Goal: Task Accomplishment & Management: Use online tool/utility

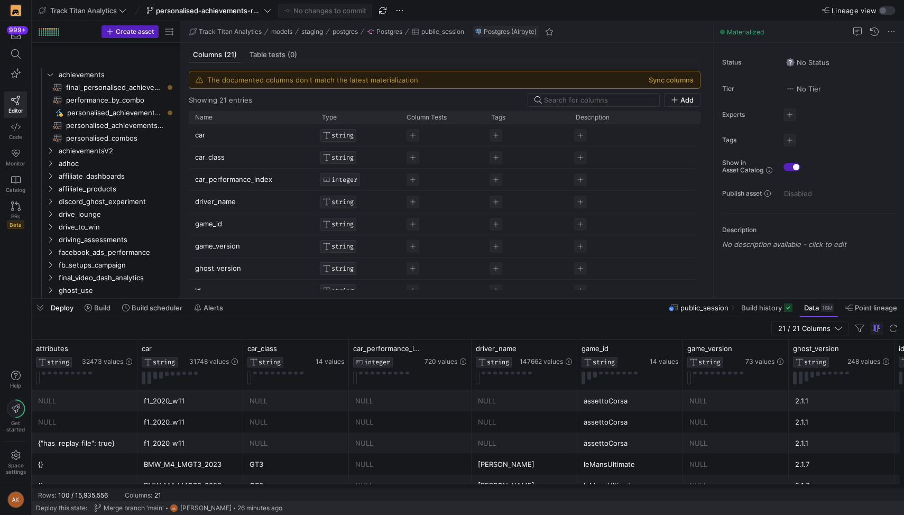
scroll to position [671, 0]
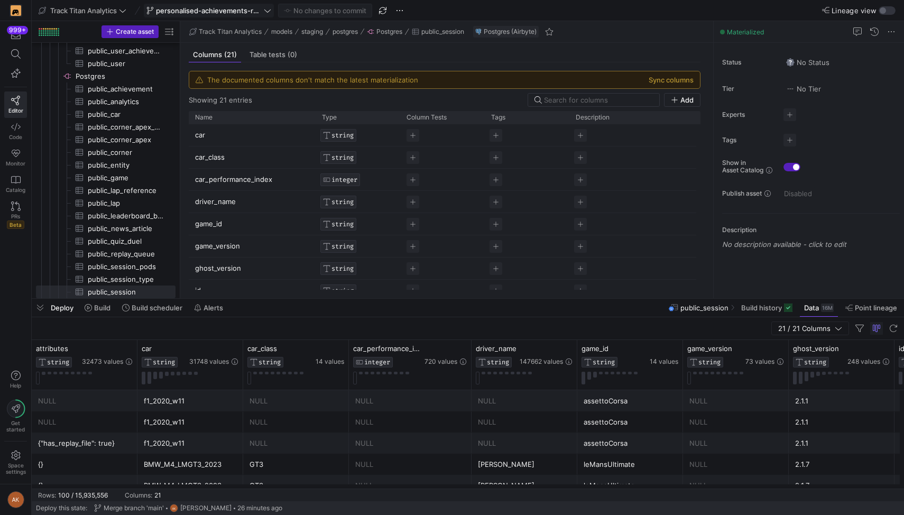
click at [178, 10] on span "personalised-achievements-revamp" at bounding box center [209, 10] width 106 height 8
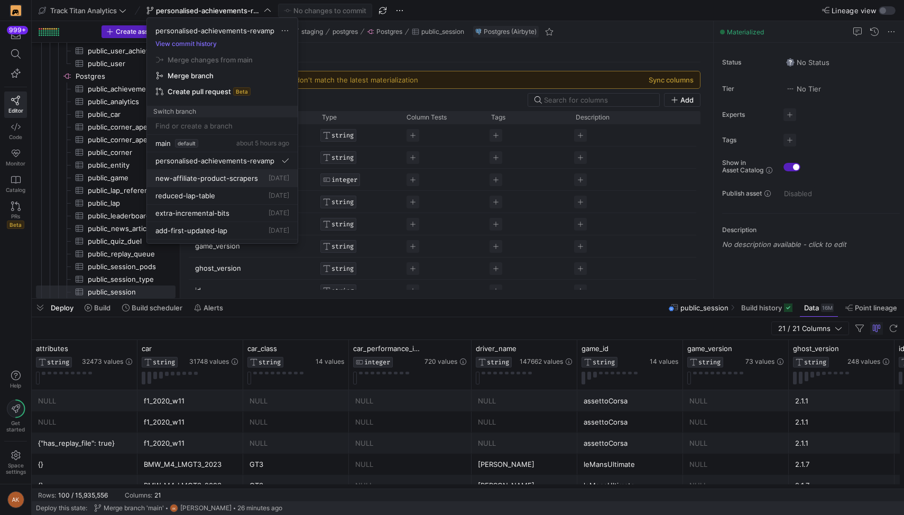
click at [185, 174] on span "new-affiliate-product-scrapers" at bounding box center [206, 178] width 103 height 8
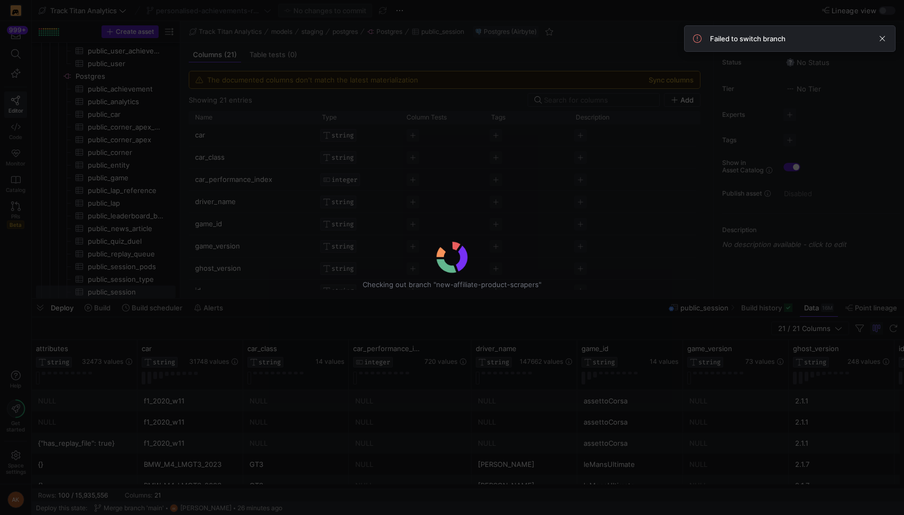
click at [873, 39] on div "Failed to switch branch" at bounding box center [790, 38] width 194 height 8
click at [878, 39] on span at bounding box center [882, 38] width 13 height 13
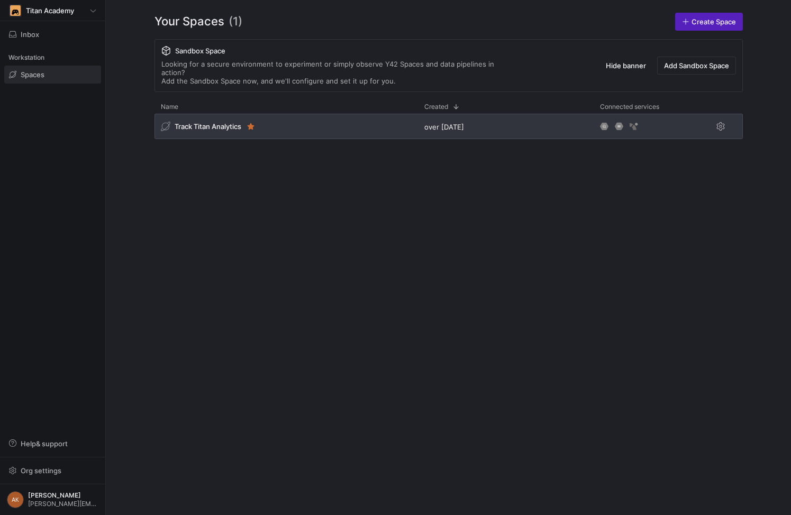
click at [556, 118] on div "over [DATE]" at bounding box center [506, 126] width 176 height 25
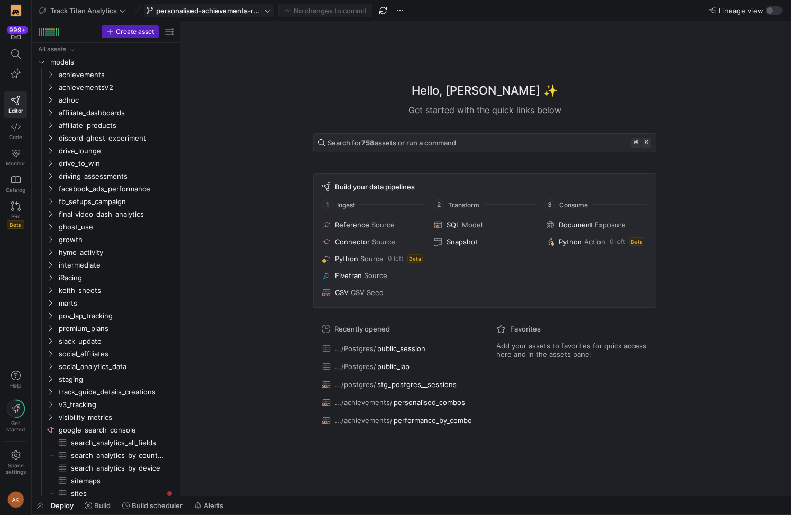
click at [220, 7] on span "personalised-achievements-revamp" at bounding box center [209, 10] width 106 height 8
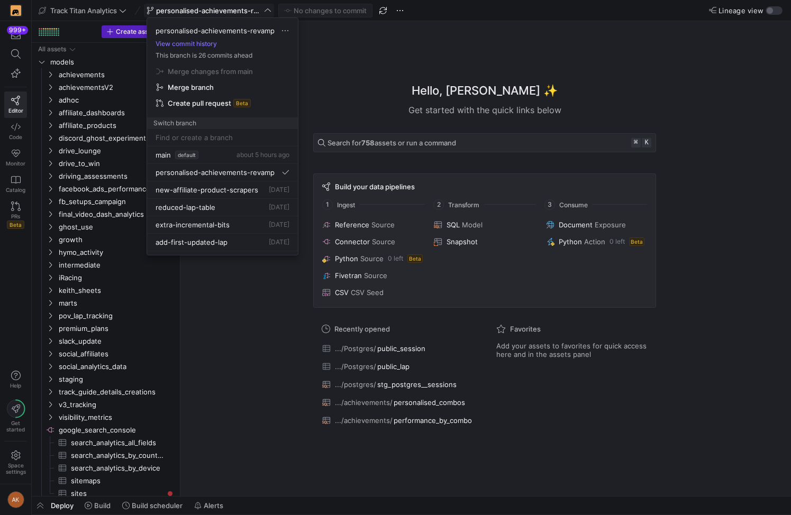
click at [220, 7] on div at bounding box center [395, 257] width 791 height 515
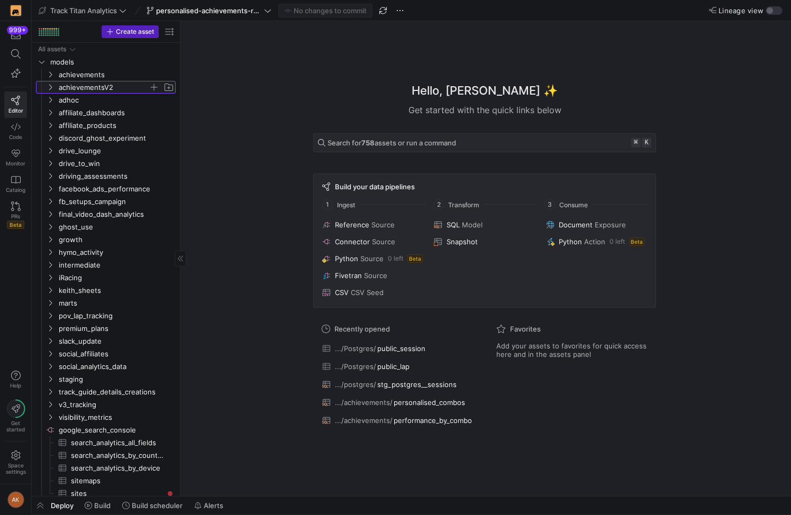
click at [113, 84] on span "achievementsV2" at bounding box center [104, 87] width 90 height 12
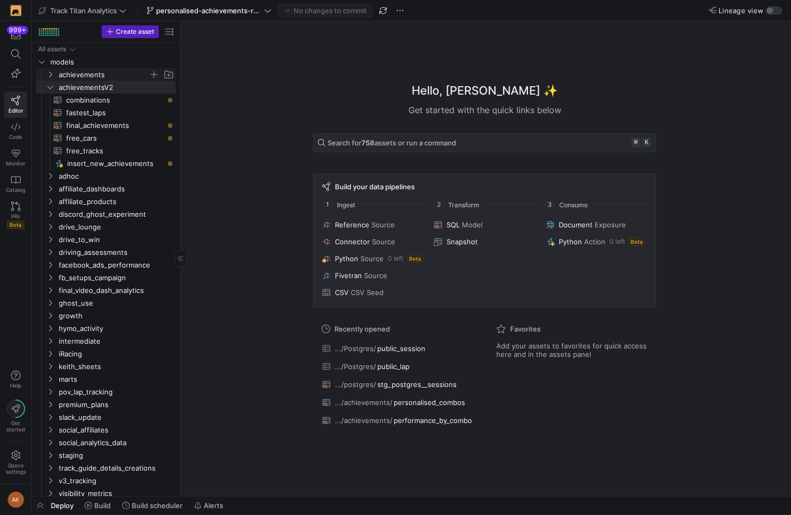
click at [110, 73] on span "achievements" at bounding box center [104, 75] width 90 height 12
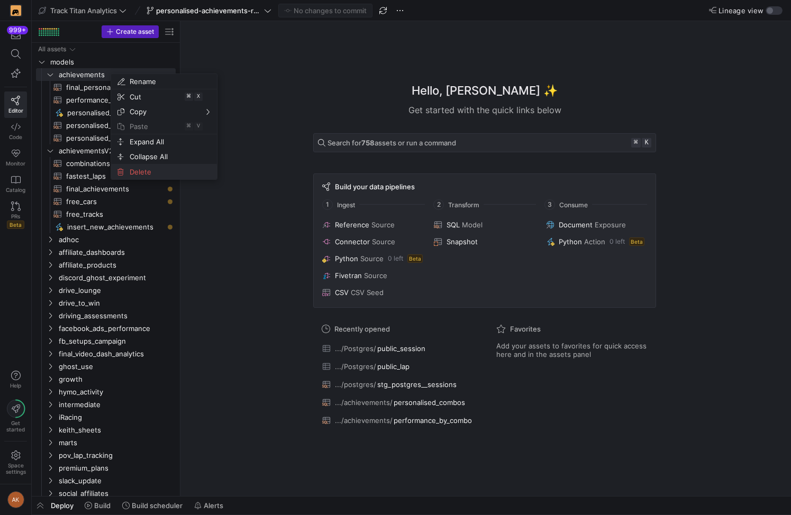
click at [139, 174] on span "Delete" at bounding box center [154, 171] width 59 height 15
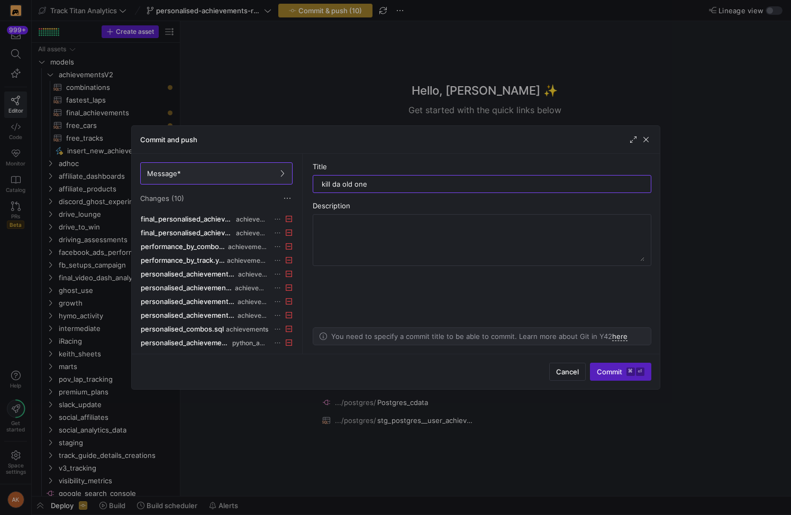
type input "kill da old ones"
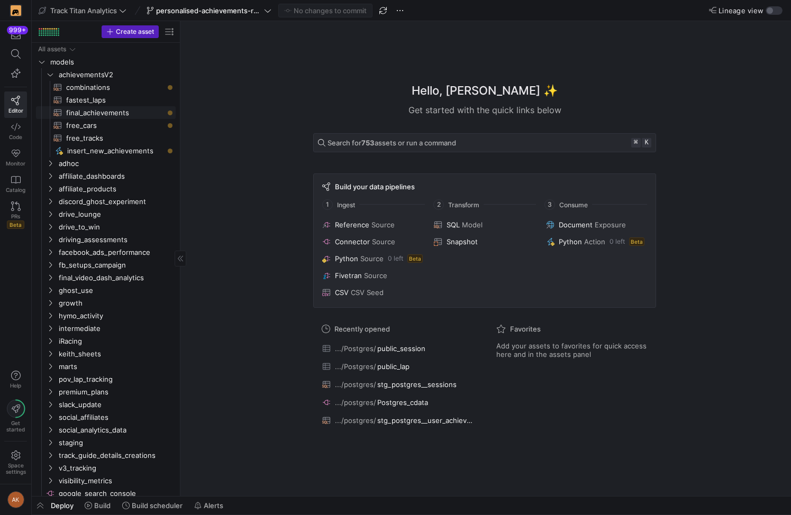
click at [66, 107] on span "final_achievements​​​​​​​​​​" at bounding box center [114, 113] width 97 height 12
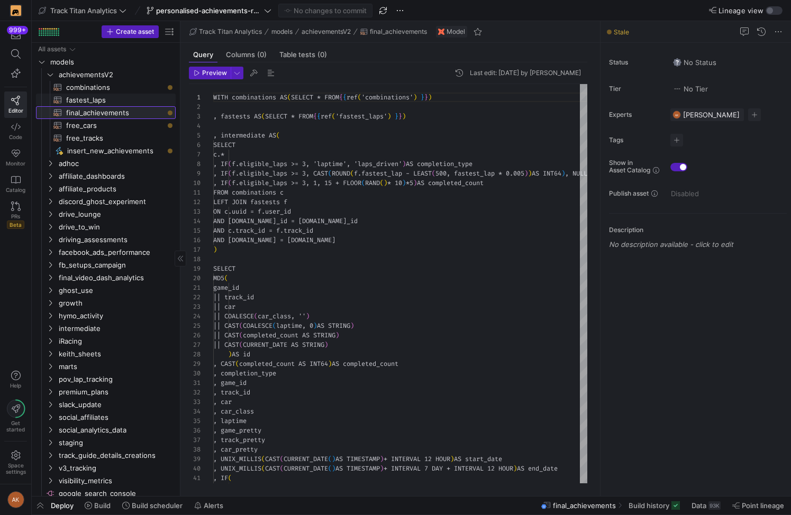
scroll to position [95, 0]
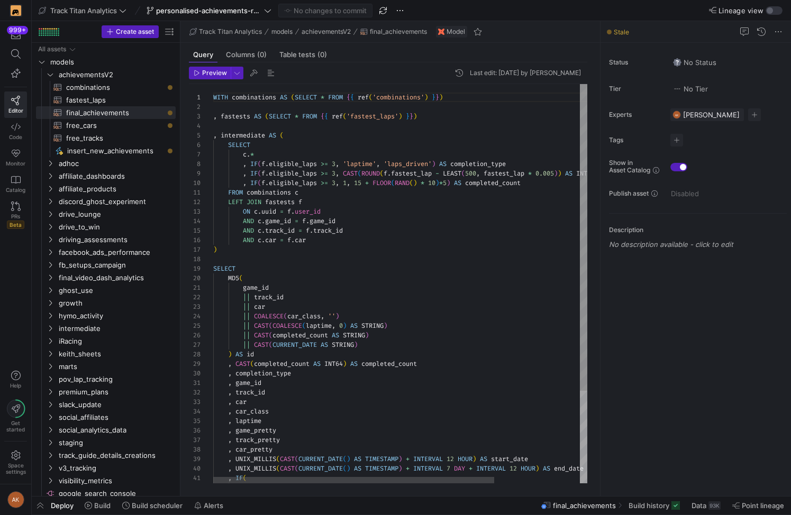
click at [466, 250] on div "WITH combinations AS ( SELECT * FROM { { ref ( 'combinations' ) } } ) , fastest…" at bounding box center [456, 343] width 487 height 519
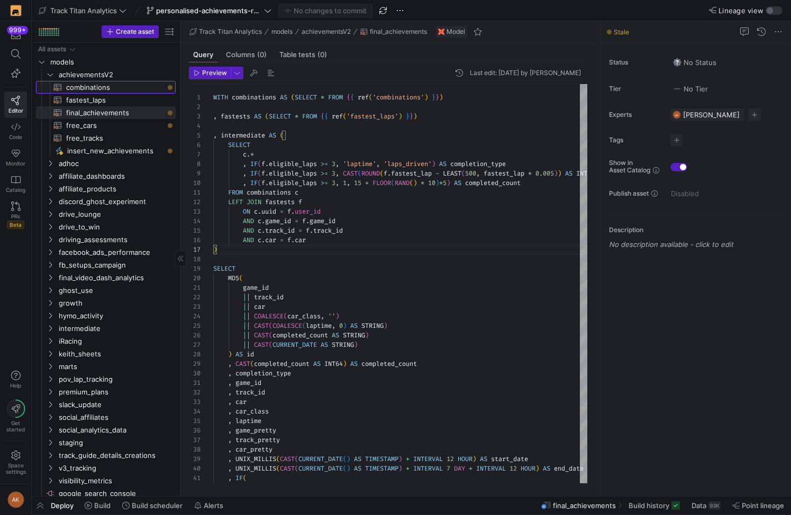
click at [108, 86] on span "combinations​​​​​​​​​​" at bounding box center [114, 87] width 97 height 12
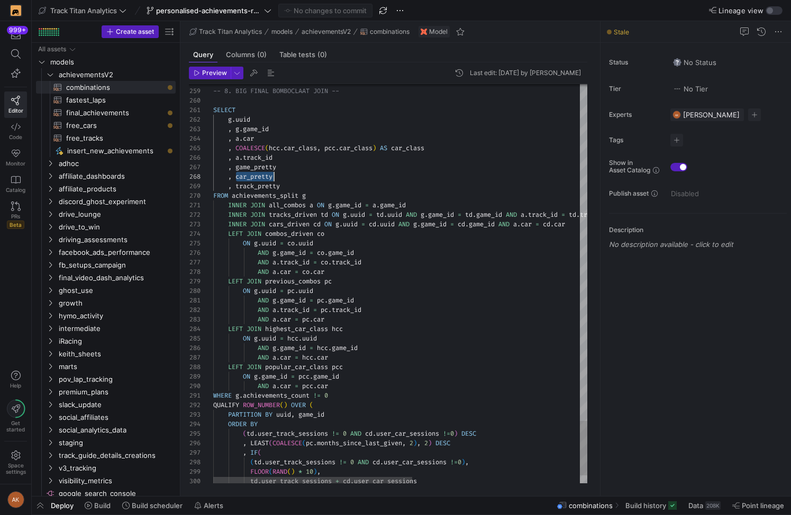
scroll to position [67, 61]
drag, startPoint x: 235, startPoint y: 176, endPoint x: 273, endPoint y: 179, distance: 38.2
click at [92, 112] on span "final_achievements​​​​​​​​​​" at bounding box center [114, 113] width 97 height 12
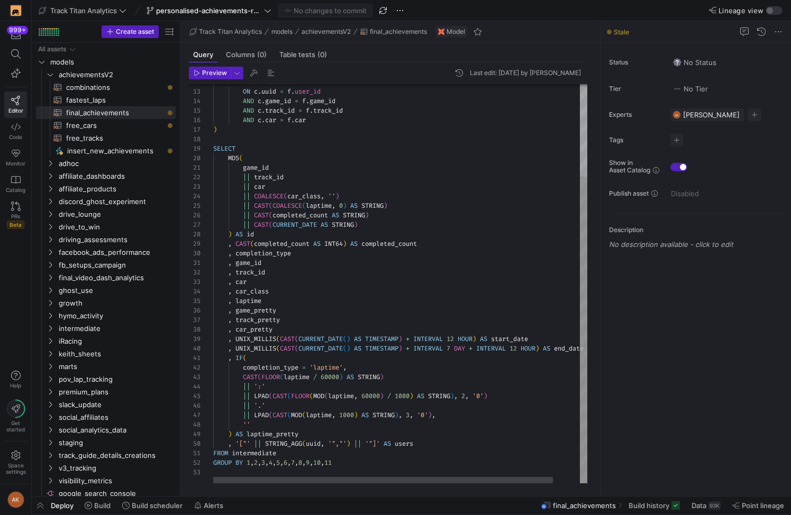
click at [306, 177] on div "LEFT JOIN fastests f ON c . uuid = f . user_id AND c . game_id = f . game_id AN…" at bounding box center [414, 223] width 403 height 519
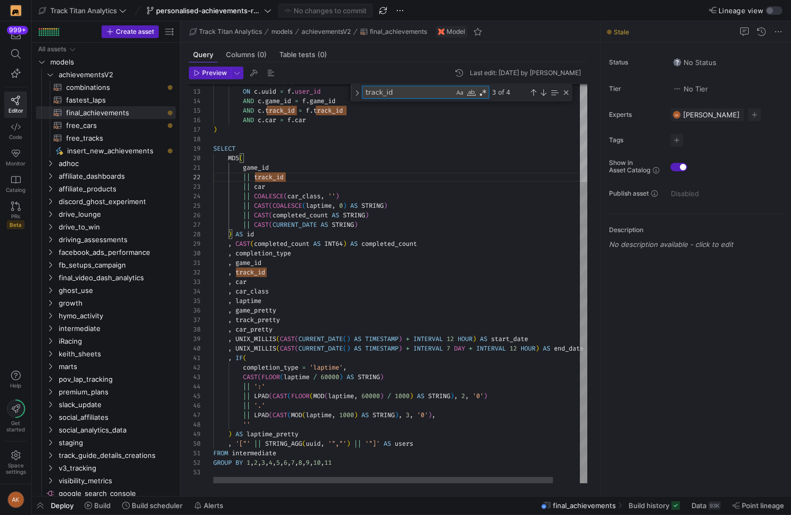
type textarea ", game_id , track_id , car , car_class , laptime , game_pretty , track_pretty ,…"
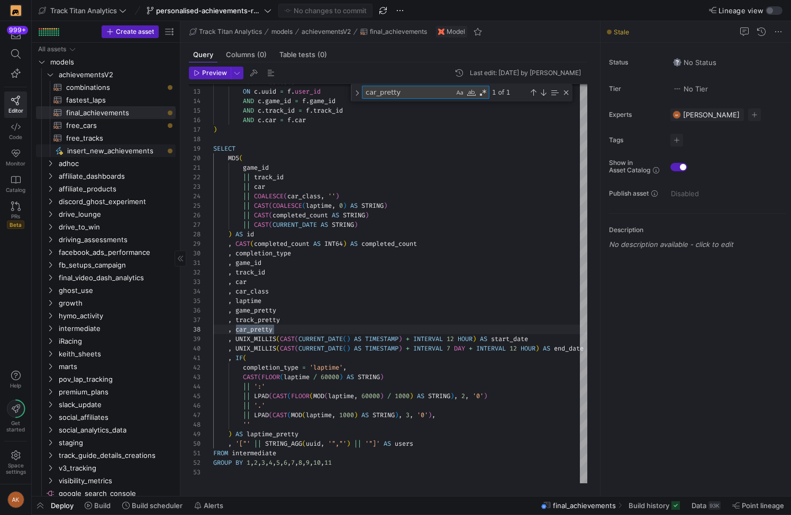
type textarea "car_pretty"
click at [148, 153] on span "insert_new_achievements​​​​​" at bounding box center [115, 151] width 96 height 12
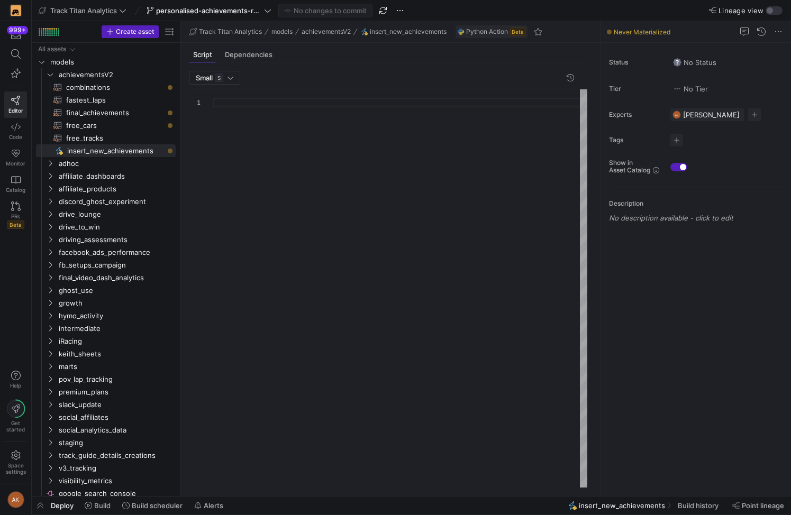
scroll to position [95, 0]
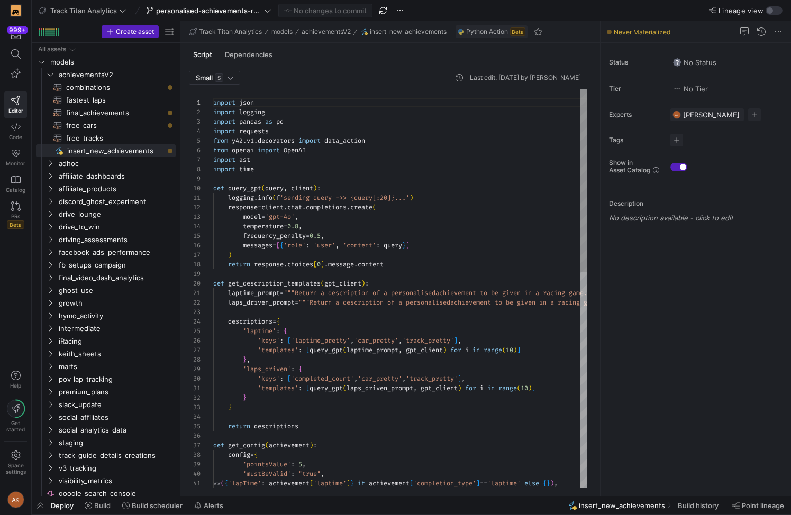
click at [396, 191] on div "import json import logging import pandas as pd import requests from y42 . v1 . …" at bounding box center [400, 521] width 374 height 865
click at [136, 112] on span "final_achievements​​​​​​​​​​" at bounding box center [114, 113] width 97 height 12
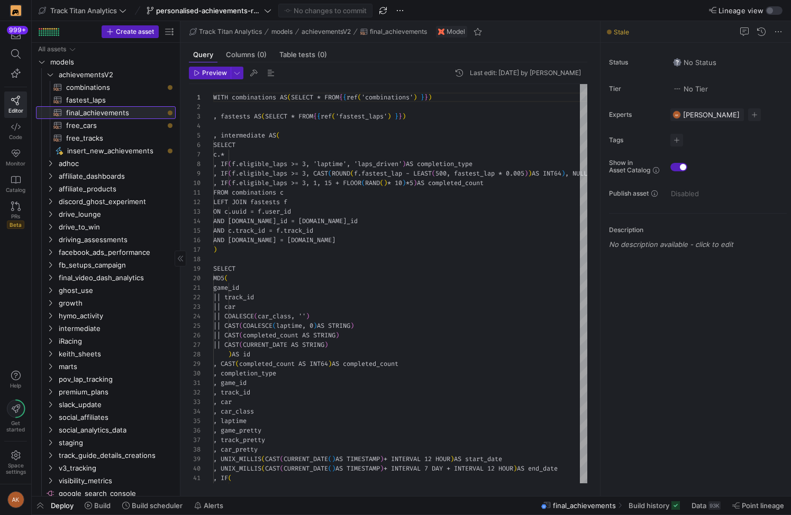
scroll to position [95, 0]
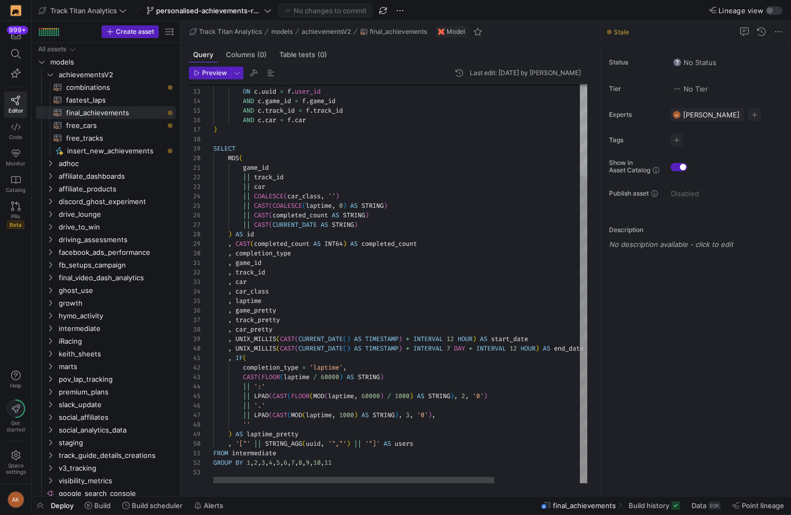
click at [310, 293] on div "LEFT JOIN fastests f ON c . uuid = f . user_id AND c . game_id = f . game_id AN…" at bounding box center [456, 223] width 487 height 519
type textarea ", game_id , track_id , car , car_class , laptime , game_pretty , track_pretty ,…"
click at [304, 318] on div "LEFT JOIN fastests f ON c . uuid = f . user_id AND c . game_id = f . game_id AN…" at bounding box center [456, 223] width 487 height 519
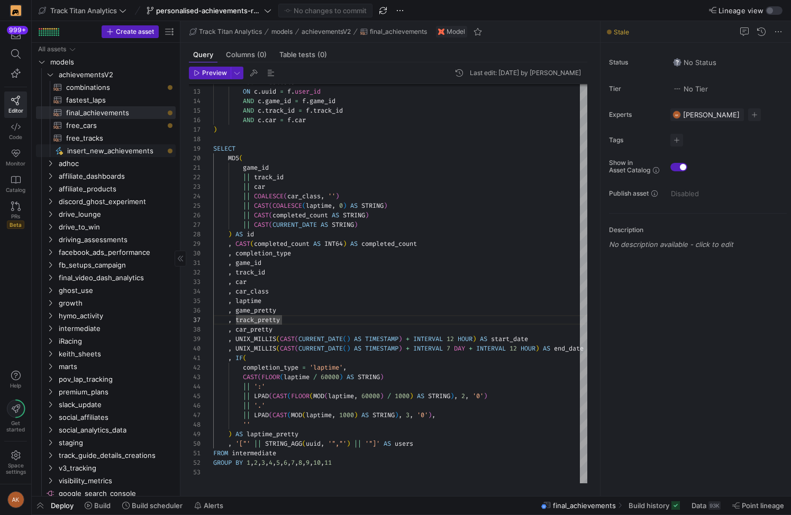
click at [98, 147] on span "insert_new_achievements​​​​​" at bounding box center [115, 151] width 96 height 12
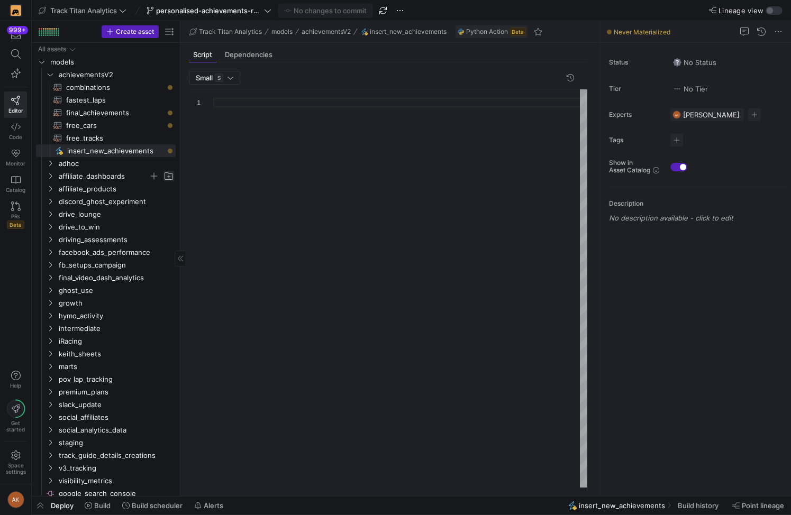
scroll to position [95, 0]
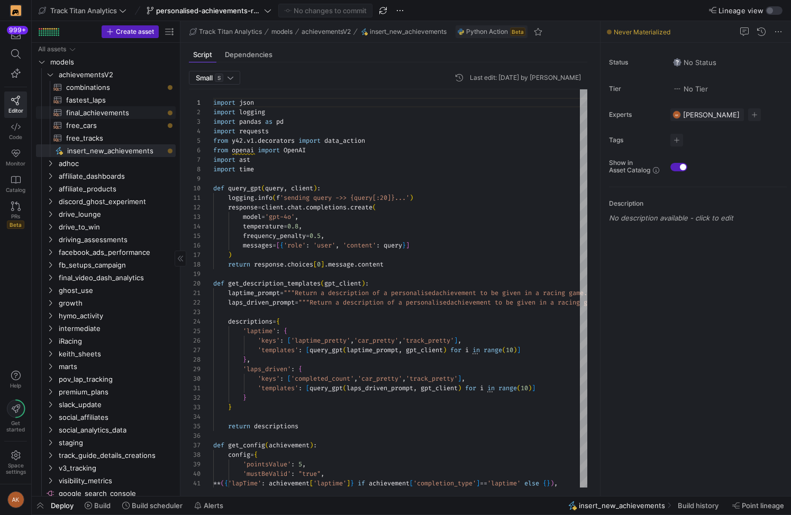
click at [89, 110] on span "final_achievements​​​​​​​​​​" at bounding box center [114, 113] width 97 height 12
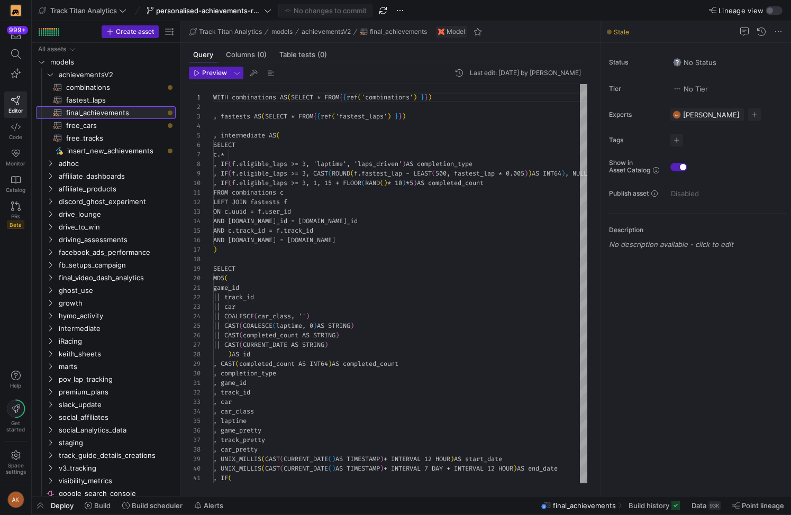
scroll to position [95, 0]
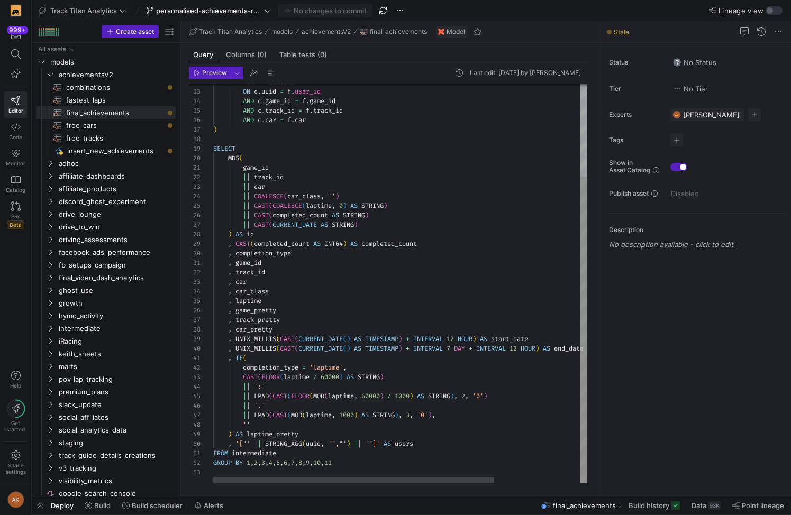
click at [294, 289] on div "LEFT JOIN fastests f ON c . uuid = f . user_id AND c . game_id = f . game_id AN…" at bounding box center [456, 223] width 487 height 519
click at [236, 328] on div "LEFT JOIN fastests f ON c . uuid = f . user_id AND c . game_id = f . game_id AN…" at bounding box center [456, 223] width 487 height 519
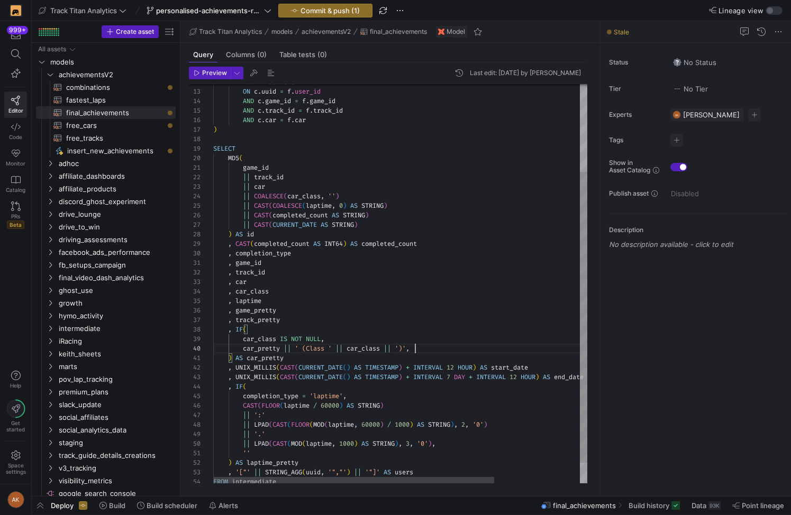
scroll to position [0, 31]
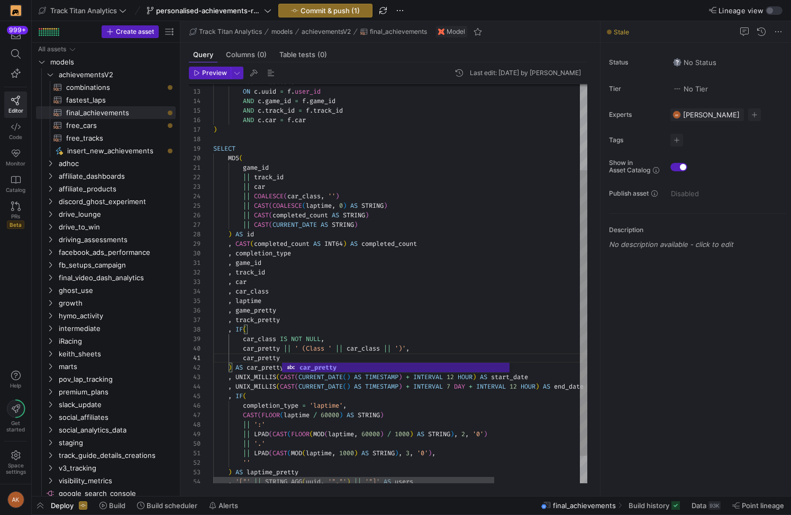
click at [425, 259] on div "LEFT JOIN fastests f ON c . uuid = f . user_id AND c . game_id = f . game_id AN…" at bounding box center [456, 242] width 487 height 557
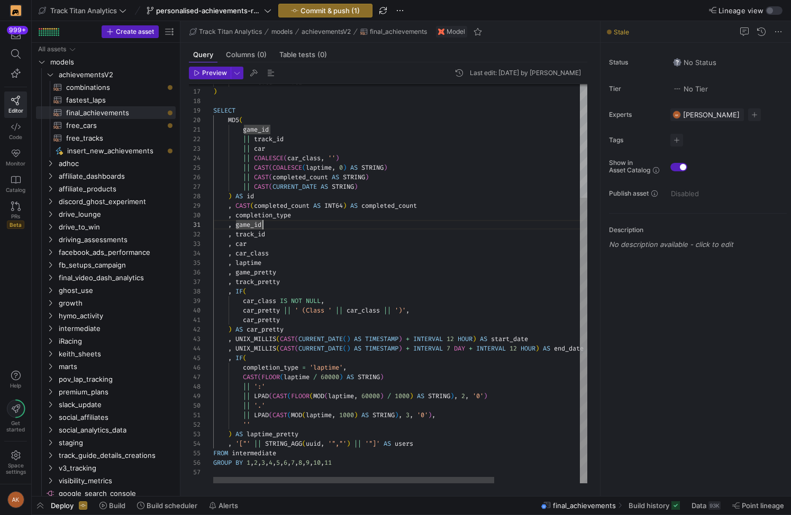
click at [403, 254] on div "AND c . car = f . car ) SELECT MD5 ( game_id || track_id || car || COALESCE ( c…" at bounding box center [456, 204] width 487 height 557
drag, startPoint x: 246, startPoint y: 298, endPoint x: 320, endPoint y: 296, distance: 74.6
click at [320, 296] on div "AND c . car = f . car ) SELECT MD5 ( game_id || track_id || car || COALESCE ( c…" at bounding box center [456, 204] width 487 height 557
click at [348, 461] on div "AND c . car = f . car ) SELECT MD5 ( game_id || track_id || car || COALESCE ( c…" at bounding box center [456, 204] width 487 height 557
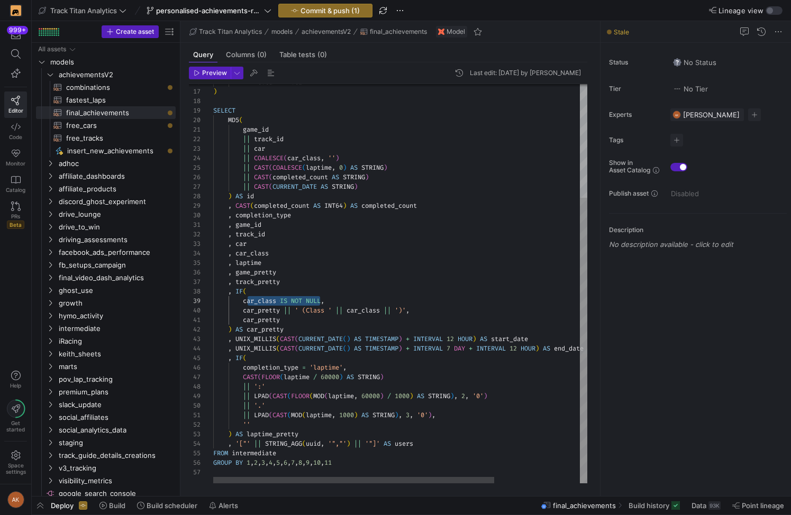
scroll to position [48, 122]
click at [332, 449] on div "AND c . car = f . car ) SELECT MD5 ( game_id || track_id || car || COALESCE ( c…" at bounding box center [456, 204] width 487 height 557
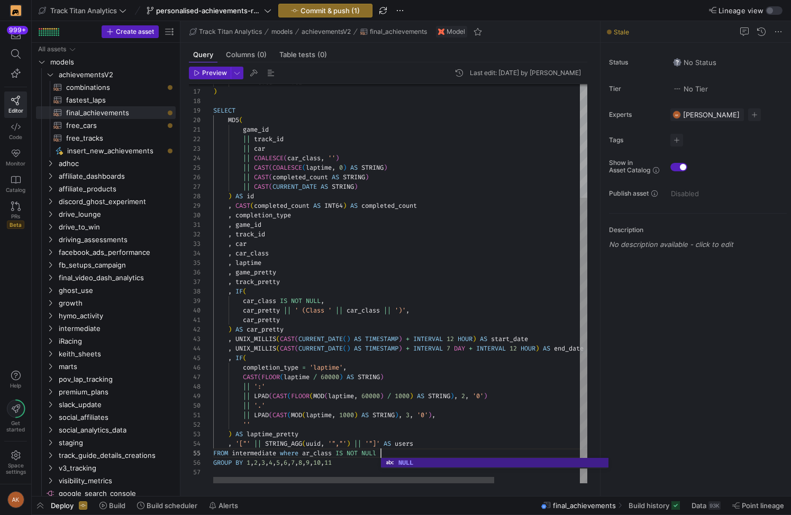
click at [305, 455] on div "AND c . car = f . car ) SELECT MD5 ( game_id || track_id || car || COALESCE ( c…" at bounding box center [456, 204] width 487 height 557
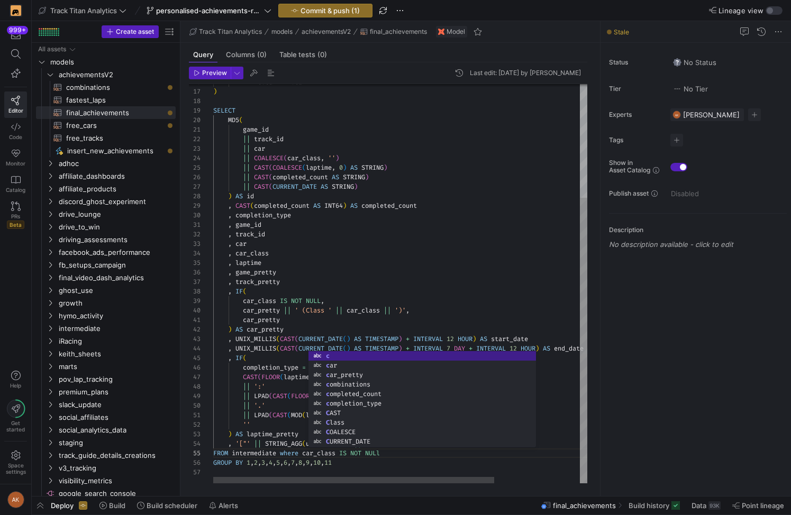
click at [460, 285] on div "AND c . car = f . car ) SELECT MD5 ( game_id || track_id || car || COALESCE ( c…" at bounding box center [456, 204] width 487 height 557
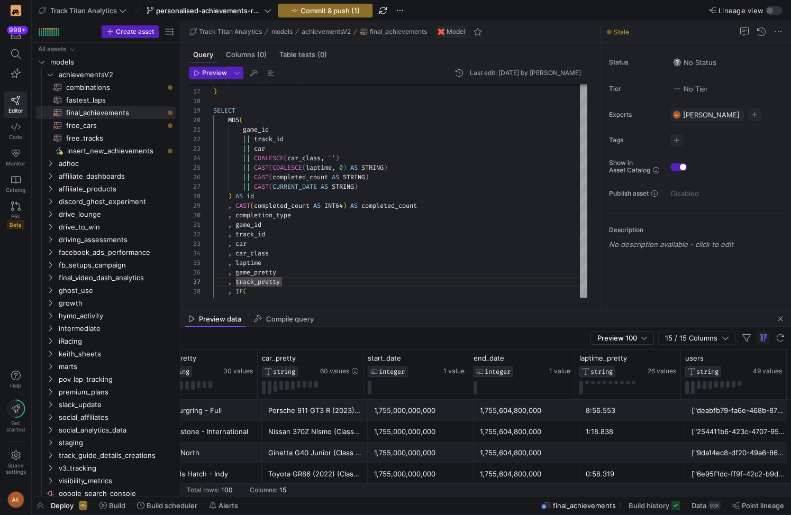
scroll to position [0, 1071]
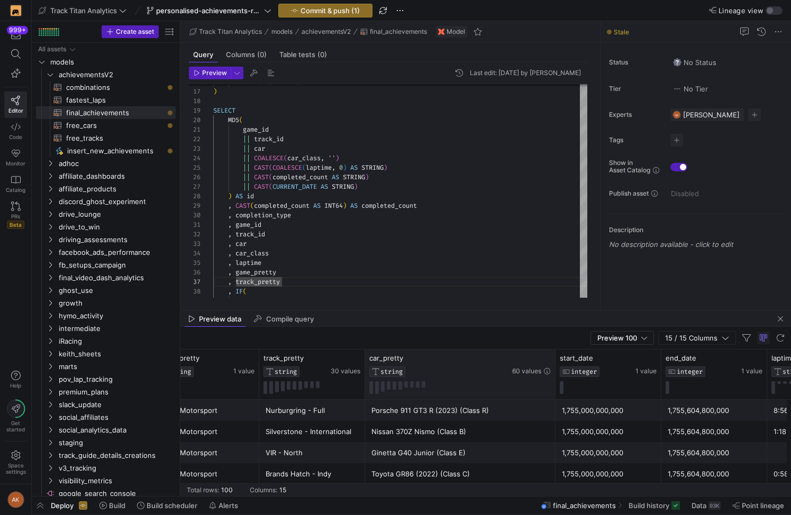
drag, startPoint x: 468, startPoint y: 371, endPoint x: 576, endPoint y: 357, distance: 108.7
click at [557, 357] on div at bounding box center [555, 375] width 4 height 50
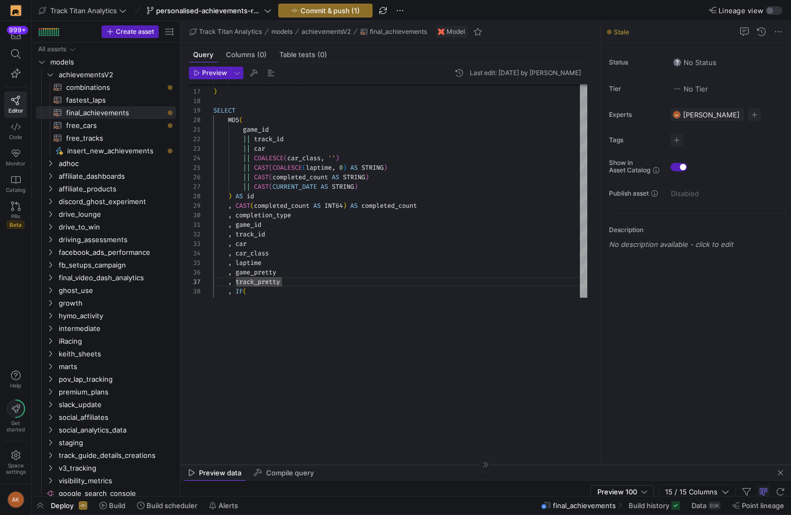
drag, startPoint x: 526, startPoint y: 310, endPoint x: 502, endPoint y: 464, distance: 155.7
click at [502, 464] on div at bounding box center [485, 464] width 610 height 1
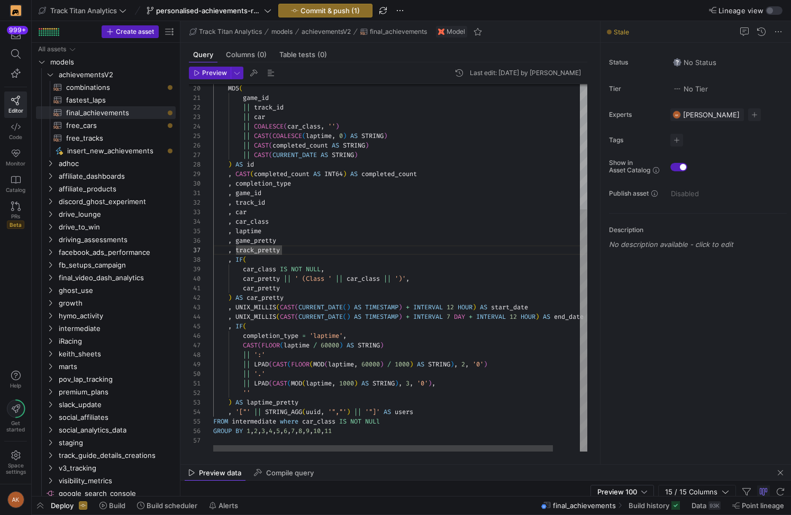
scroll to position [48, 137]
click at [449, 335] on div "MD5 ( game_id || track_id || car || COALESCE ( car_class , '' ) || CAST ( COALE…" at bounding box center [414, 172] width 403 height 557
drag, startPoint x: 283, startPoint y: 419, endPoint x: 389, endPoint y: 423, distance: 105.8
click at [389, 423] on div "MD5 ( game_id || track_id || car || COALESCE ( car_class , '' ) || CAST ( COALE…" at bounding box center [414, 172] width 403 height 557
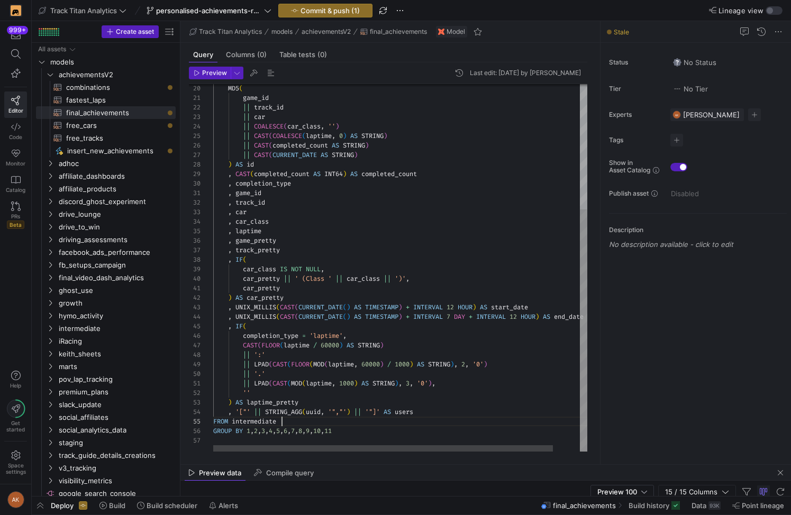
type textarea "|| LPAD(CAST(MOD(laptime, 1000) AS STRING), 3, '0'), '' ) AS laptime_pretty , '…"
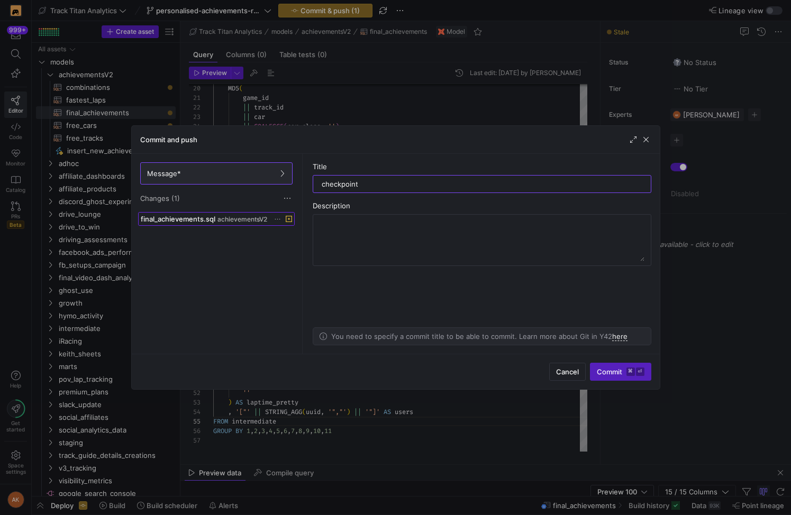
click at [206, 219] on span "final_achievements.sql" at bounding box center [178, 219] width 75 height 8
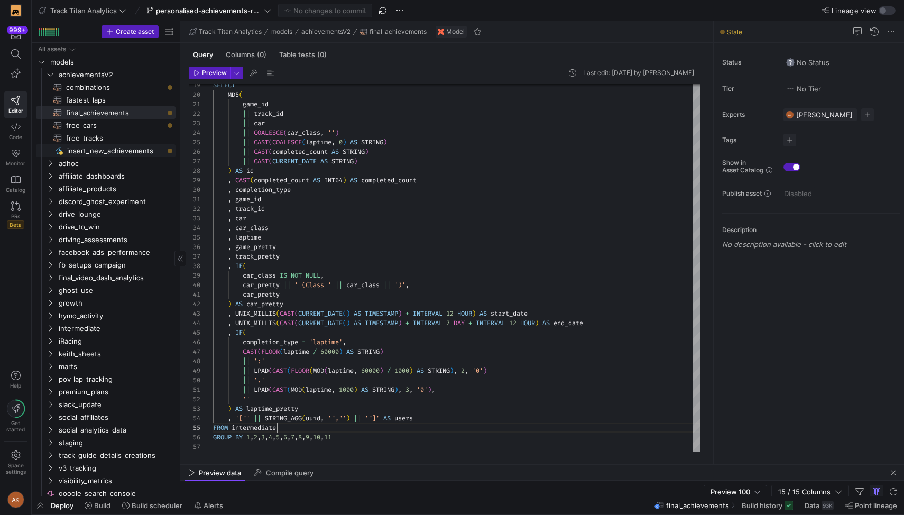
click at [77, 149] on span "insert_new_achievements​​​​​" at bounding box center [115, 151] width 96 height 12
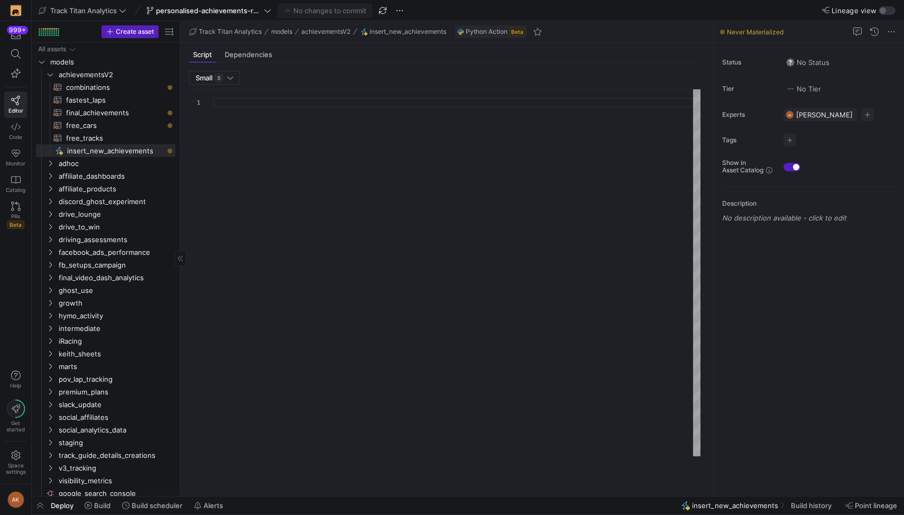
type textarea "import json import logging import pandas as pd import requests from y42.v1.deco…"
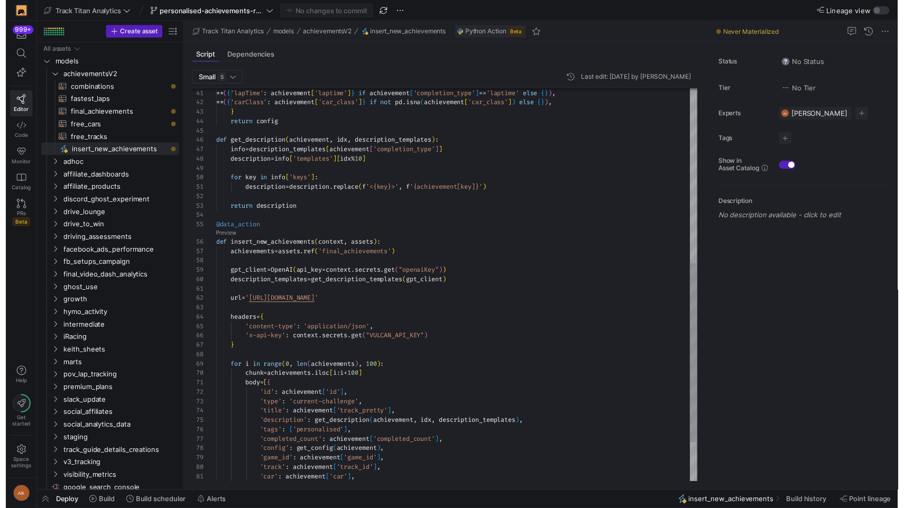
scroll to position [95, 0]
